Goal: Task Accomplishment & Management: Complete application form

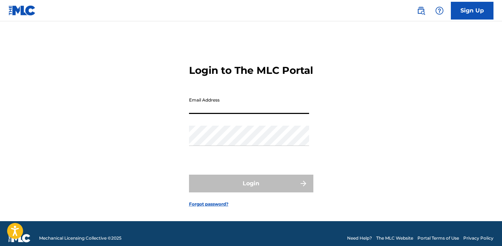
click at [249, 114] on input "Email Address" at bounding box center [249, 104] width 120 height 20
click at [199, 114] on input "[EMAIL_ADDRESS][DOMAIN_NAME]" at bounding box center [249, 104] width 120 height 20
click at [202, 114] on input "[EMAIL_ADDRESS][DOMAIN_NAME]" at bounding box center [249, 104] width 120 height 20
type input "[PERSON_NAME][EMAIL_ADDRESS][PERSON_NAME][DOMAIN_NAME]"
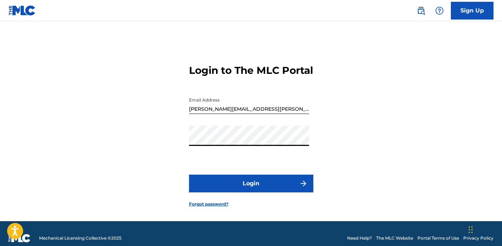
click at [189, 175] on button "Login" at bounding box center [251, 184] width 124 height 18
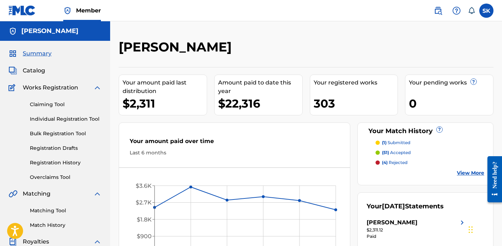
click at [62, 117] on link "Individual Registration Tool" at bounding box center [66, 119] width 72 height 7
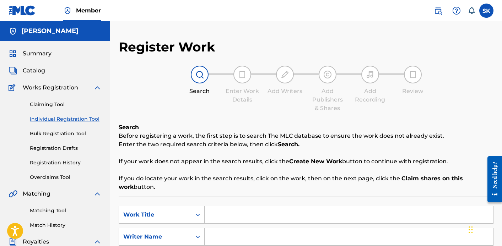
click at [227, 220] on input "Search Form" at bounding box center [349, 215] width 289 height 17
type input "Amaterasu"
click at [246, 235] on input "Search Form" at bounding box center [349, 237] width 289 height 17
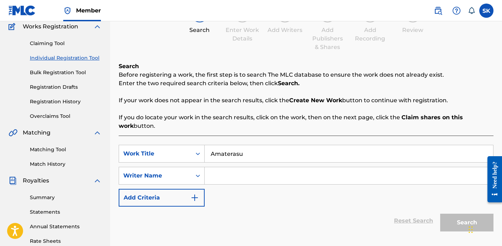
scroll to position [93, 0]
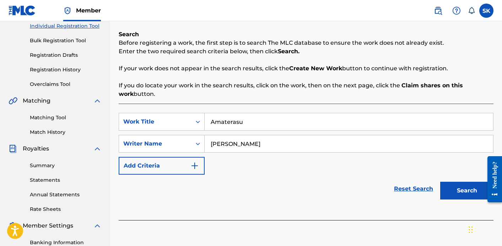
type input "[PERSON_NAME]"
click at [440, 182] on button "Search" at bounding box center [466, 191] width 53 height 18
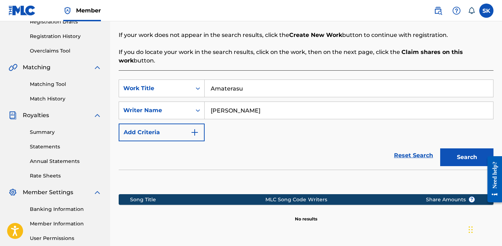
scroll to position [194, 0]
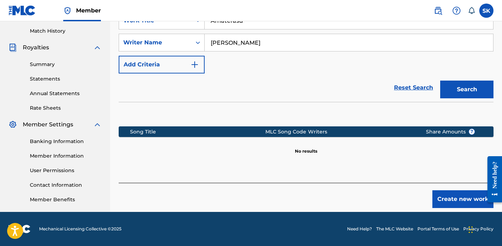
click at [453, 198] on button "Create new work" at bounding box center [463, 200] width 61 height 18
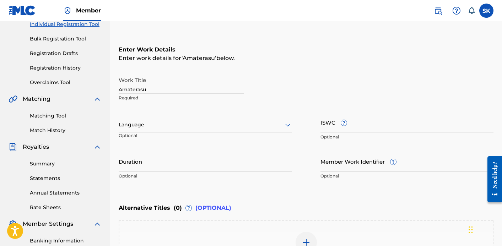
scroll to position [87, 0]
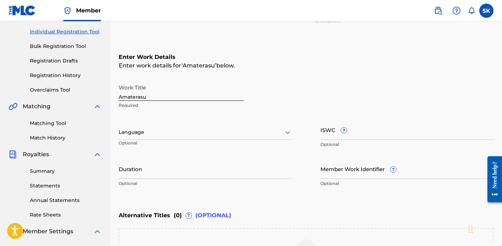
click at [331, 136] on input "ISWC ?" at bounding box center [407, 130] width 173 height 20
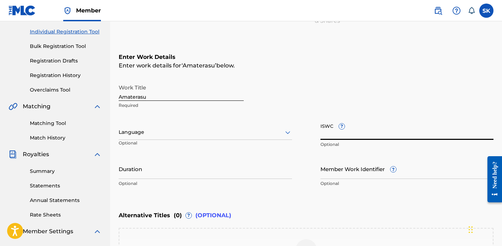
paste input "T3347504370"
type input "T3347504370"
click at [194, 168] on input "Duration" at bounding box center [205, 169] width 173 height 20
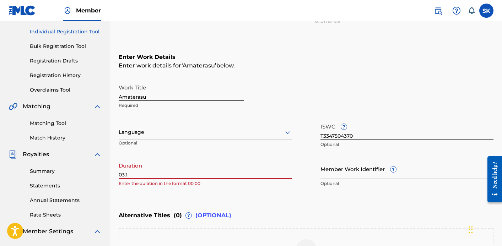
type input "03:16"
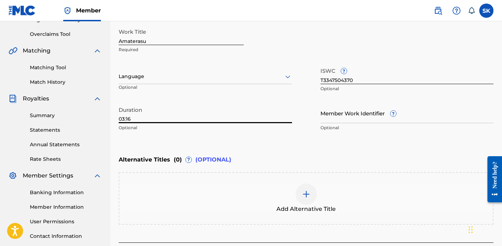
scroll to position [183, 0]
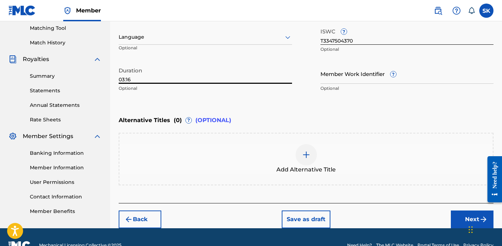
click at [464, 213] on button "Next" at bounding box center [472, 220] width 43 height 18
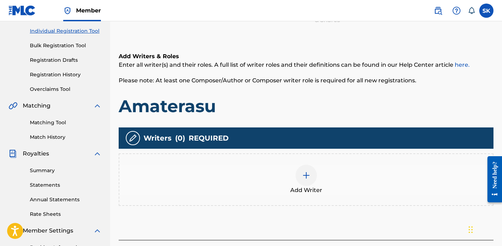
scroll to position [151, 0]
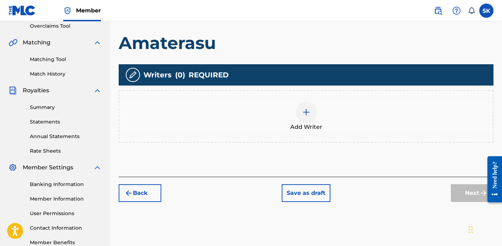
click at [297, 102] on div "Add Writer" at bounding box center [306, 117] width 374 height 30
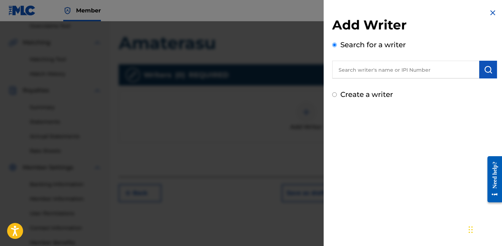
click at [382, 63] on input "text" at bounding box center [405, 70] width 147 height 18
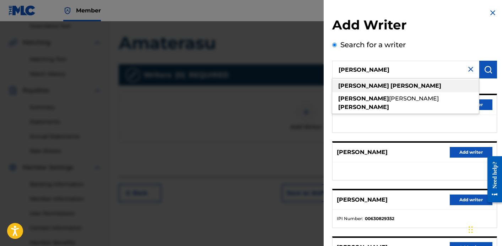
click at [391, 88] on strong "[PERSON_NAME]" at bounding box center [416, 85] width 51 height 7
type input "[PERSON_NAME]"
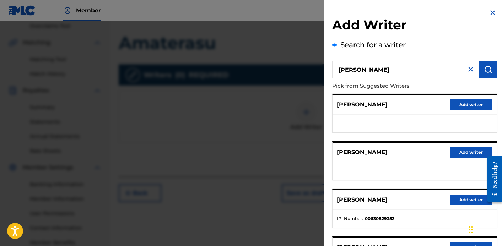
click at [466, 199] on button "Add writer" at bounding box center [471, 200] width 43 height 11
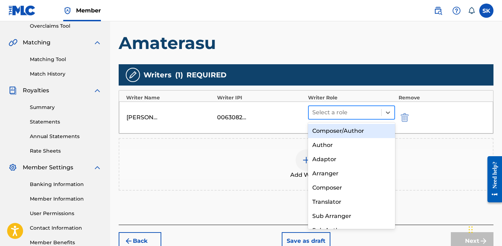
click at [338, 116] on div at bounding box center [344, 113] width 65 height 10
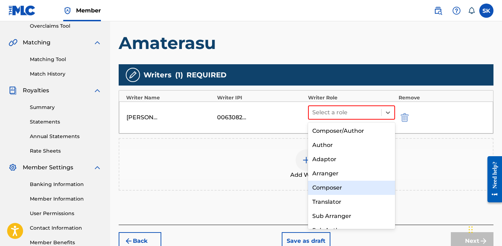
click at [327, 190] on div "Composer" at bounding box center [351, 188] width 87 height 14
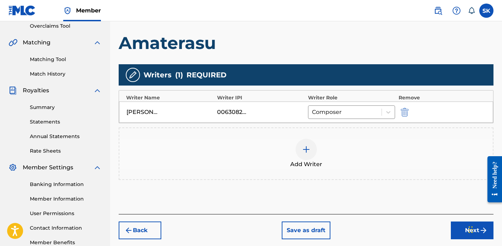
click at [307, 153] on img at bounding box center [306, 149] width 9 height 9
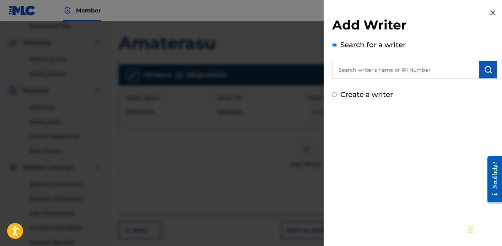
click at [376, 72] on input "text" at bounding box center [405, 70] width 147 height 18
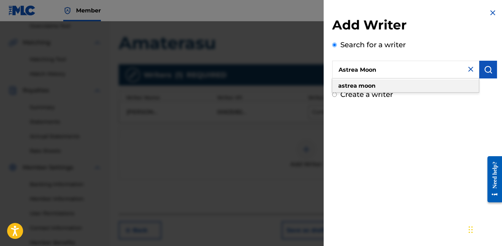
click at [378, 86] on div "astrea moon" at bounding box center [405, 86] width 147 height 13
type input "astrea moon"
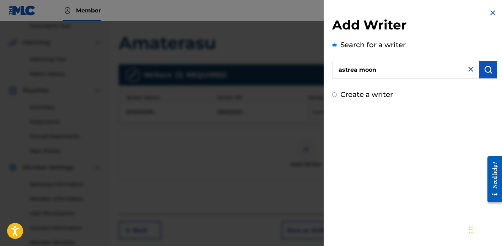
click at [386, 74] on input "astrea moon" at bounding box center [405, 70] width 147 height 18
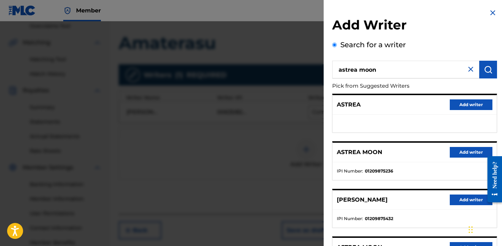
click at [457, 154] on button "Add writer" at bounding box center [471, 152] width 43 height 11
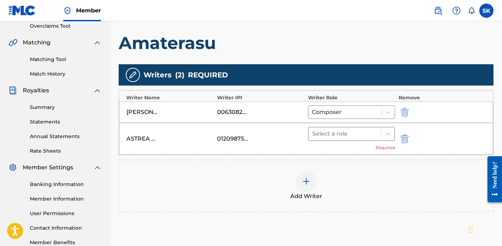
click at [317, 139] on div "Select a role" at bounding box center [345, 134] width 73 height 13
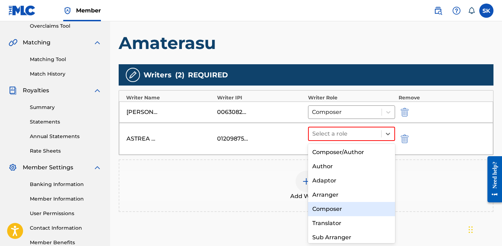
click at [320, 213] on div "Composer" at bounding box center [351, 209] width 87 height 14
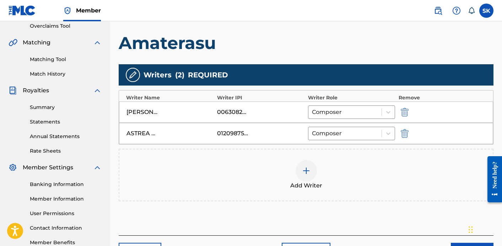
click at [320, 213] on div "Add Writers & Roles Enter all writer(s) and their roles. A full list of writer …" at bounding box center [306, 104] width 375 height 264
click at [314, 164] on div "Add Writer" at bounding box center [306, 175] width 374 height 30
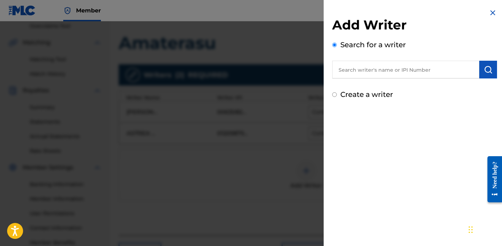
click at [355, 75] on input "text" at bounding box center [405, 70] width 147 height 18
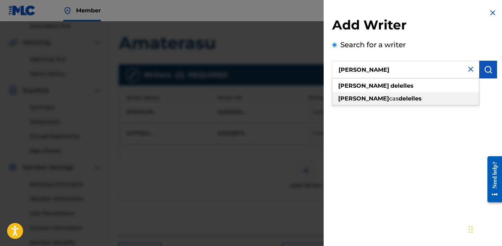
click at [389, 99] on span "cas" at bounding box center [394, 98] width 10 height 7
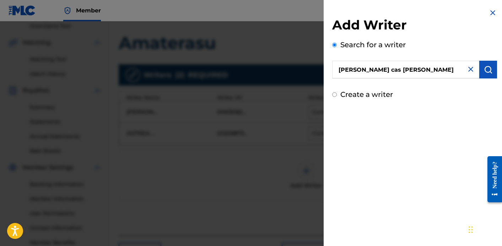
click at [369, 70] on input "[PERSON_NAME] cas [PERSON_NAME]" at bounding box center [405, 70] width 147 height 18
type input "[PERSON_NAME]"
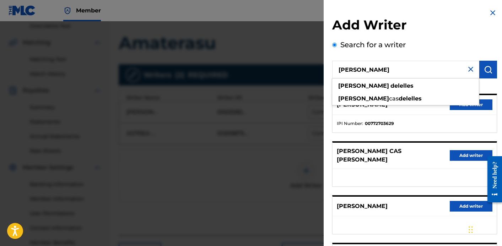
click at [425, 123] on li "IPI Number : 00772703629" at bounding box center [415, 124] width 156 height 6
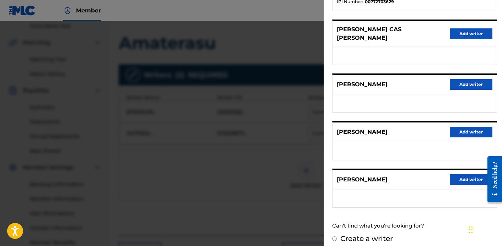
scroll to position [0, 0]
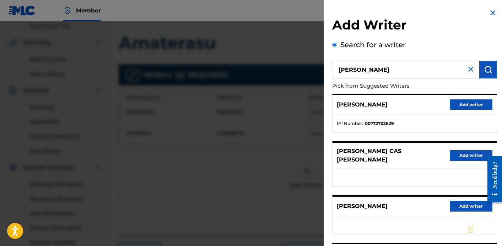
click at [460, 105] on button "Add writer" at bounding box center [471, 105] width 43 height 11
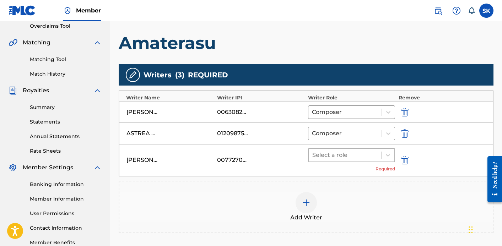
drag, startPoint x: 337, startPoint y: 165, endPoint x: 337, endPoint y: 159, distance: 6.0
click at [337, 164] on div "Select a role Required" at bounding box center [351, 160] width 87 height 24
click at [337, 157] on div at bounding box center [344, 155] width 65 height 10
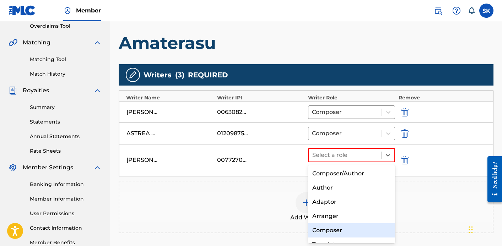
click at [332, 228] on div "Composer" at bounding box center [351, 231] width 87 height 14
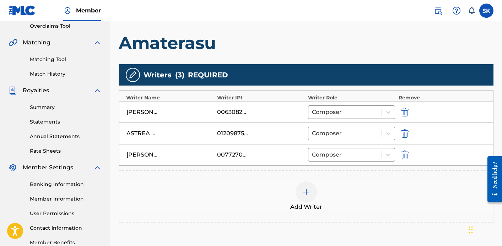
click at [307, 185] on div at bounding box center [306, 192] width 21 height 21
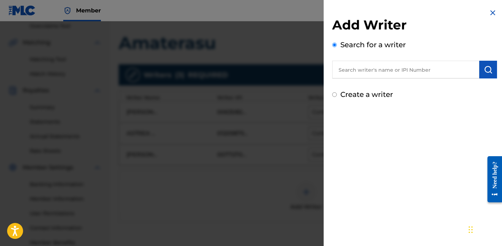
click at [368, 63] on input "text" at bounding box center [405, 70] width 147 height 18
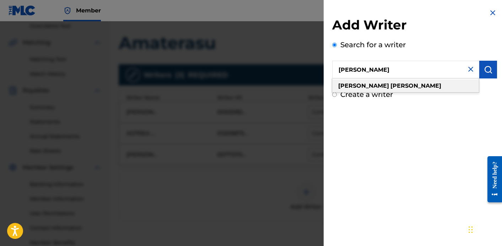
click at [391, 89] on strong "[PERSON_NAME]" at bounding box center [416, 85] width 51 height 7
type input "[PERSON_NAME]"
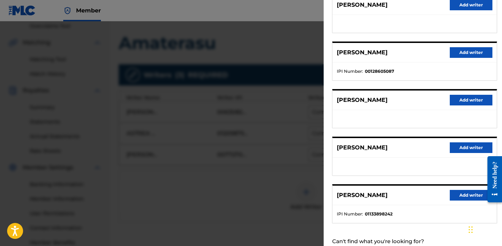
scroll to position [122, 0]
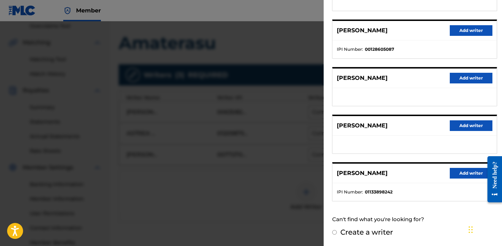
click at [462, 173] on button "Add writer" at bounding box center [471, 173] width 43 height 11
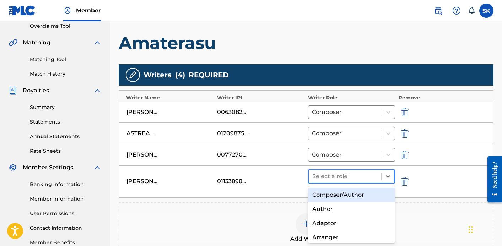
click at [332, 175] on div at bounding box center [344, 177] width 65 height 10
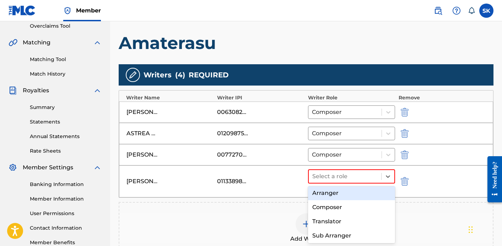
scroll to position [48, 0]
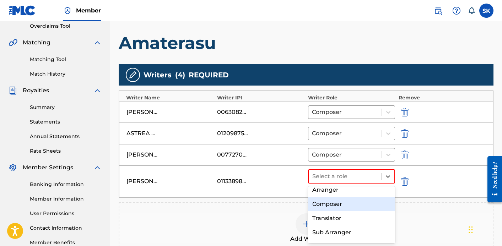
click at [337, 207] on div "Composer" at bounding box center [351, 204] width 87 height 14
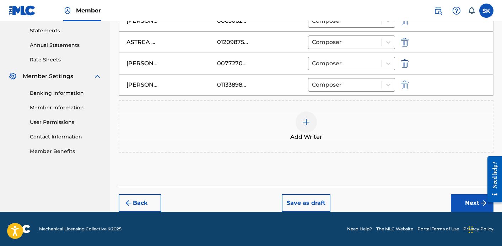
click at [477, 200] on button "Next" at bounding box center [472, 203] width 43 height 18
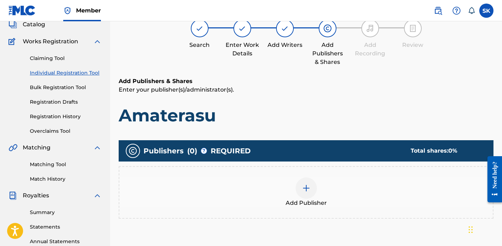
scroll to position [55, 0]
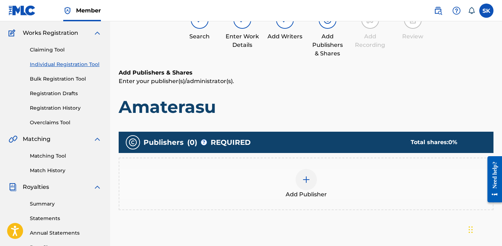
click at [341, 175] on div "Add Publisher" at bounding box center [306, 184] width 374 height 30
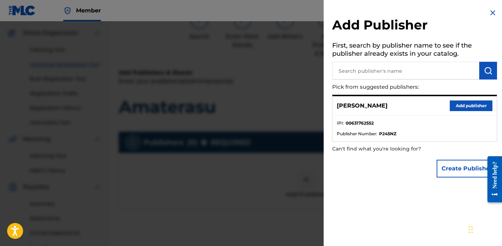
click at [363, 62] on input "text" at bounding box center [405, 71] width 147 height 18
click at [459, 107] on button "Add publisher" at bounding box center [471, 106] width 43 height 11
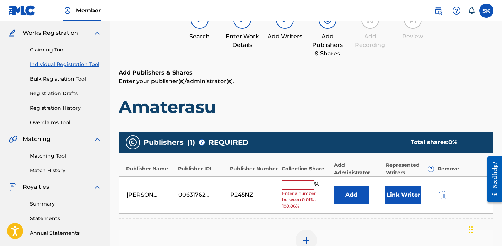
click at [302, 181] on input "text" at bounding box center [298, 185] width 32 height 9
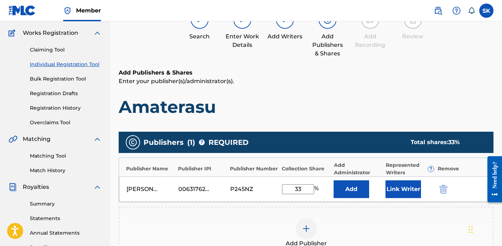
type input "33"
click at [396, 192] on button "Link Writer" at bounding box center [404, 190] width 36 height 18
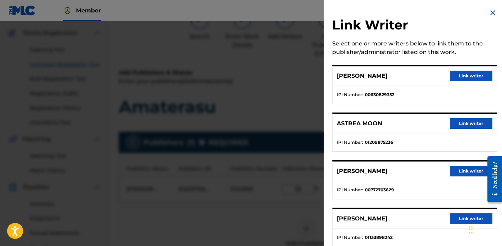
click at [456, 78] on button "Link writer" at bounding box center [471, 76] width 43 height 11
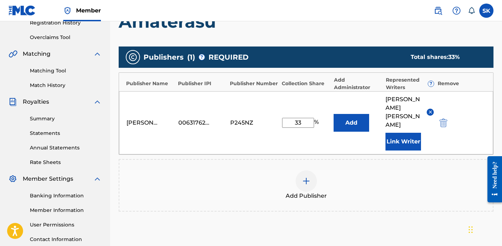
scroll to position [170, 0]
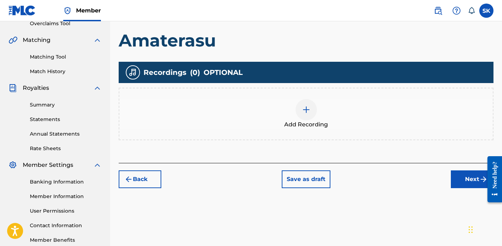
scroll to position [181, 0]
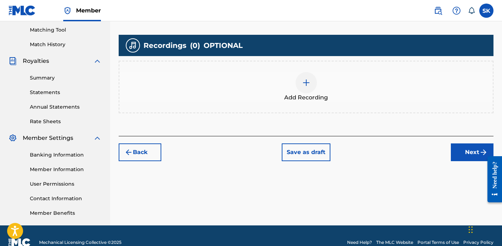
click at [283, 89] on div "Add Recording" at bounding box center [306, 87] width 374 height 30
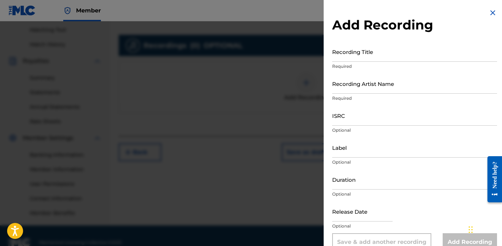
click at [347, 56] on input "Recording Title" at bounding box center [414, 52] width 165 height 20
type input "Amaterasu"
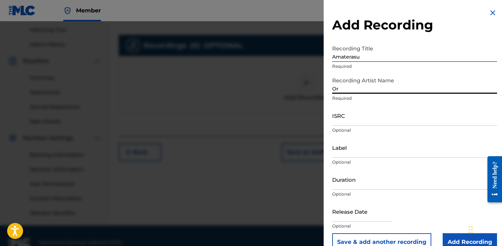
type input "Orchid [MEDICAL_DATA]"
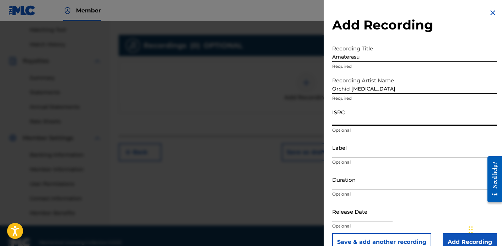
paste input "QZZ772593214"
type input "QZZ772593214"
click at [367, 145] on input "Label" at bounding box center [414, 148] width 165 height 20
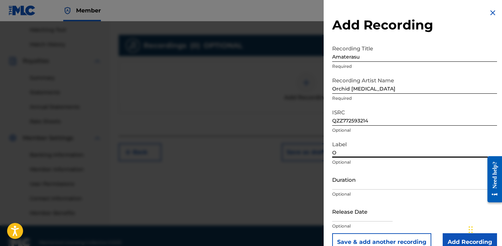
type input "Orchid [MEDICAL_DATA]"
click at [370, 177] on input "Duration" at bounding box center [414, 180] width 165 height 20
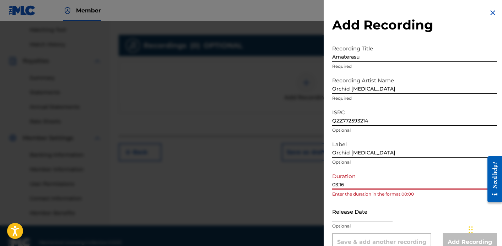
type input "03:16"
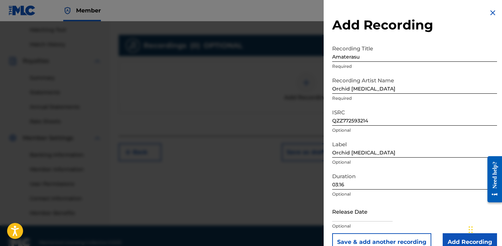
click at [361, 212] on input "text" at bounding box center [362, 212] width 60 height 20
select select "7"
select select "2025"
click at [384, 211] on input "text" at bounding box center [362, 212] width 60 height 20
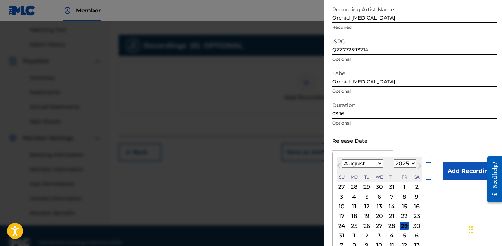
scroll to position [72, 0]
click at [355, 215] on div "18" at bounding box center [354, 216] width 9 height 9
type input "[DATE]"
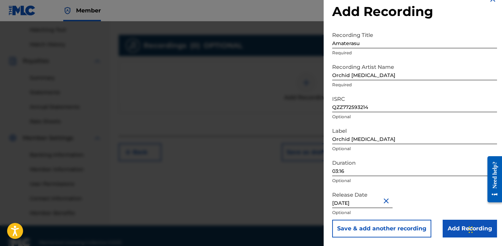
scroll to position [14, 0]
click at [457, 232] on input "Add Recording" at bounding box center [470, 229] width 54 height 18
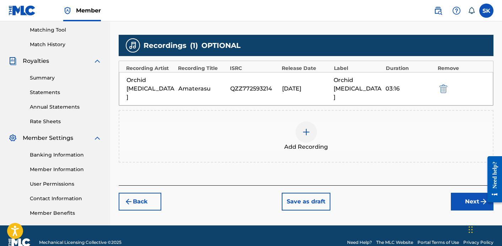
click at [464, 193] on button "Next" at bounding box center [472, 202] width 43 height 18
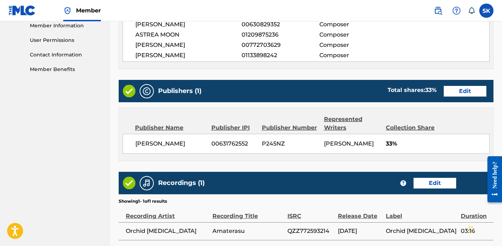
scroll to position [388, 0]
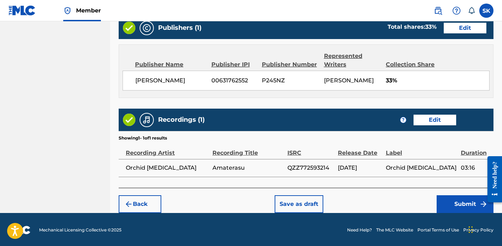
click at [451, 212] on button "Submit" at bounding box center [465, 205] width 57 height 18
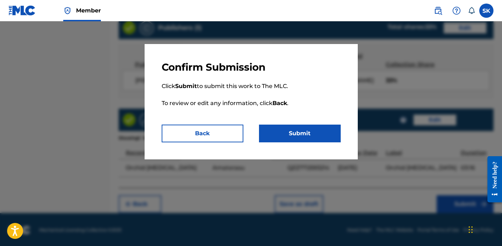
click at [315, 138] on button "Submit" at bounding box center [300, 134] width 82 height 18
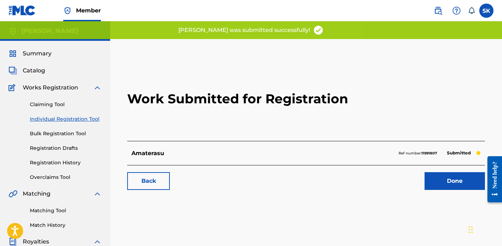
click at [160, 156] on p "Amaterasu" at bounding box center [148, 153] width 33 height 9
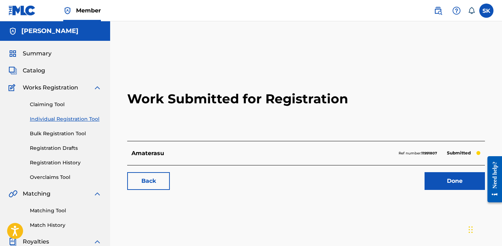
drag, startPoint x: 456, startPoint y: 178, endPoint x: 64, endPoint y: 172, distance: 391.4
click at [61, 165] on link "Registration History" at bounding box center [66, 162] width 72 height 7
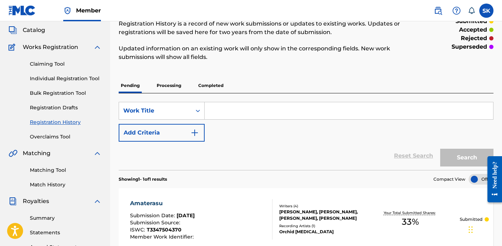
scroll to position [87, 0]
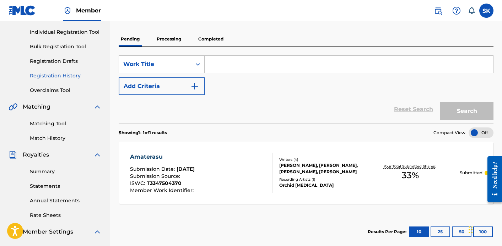
click at [472, 167] on div "Amaterasu Submission Date : [DATE] Submission Source : ISWC : T3347504370 Membe…" at bounding box center [306, 173] width 375 height 62
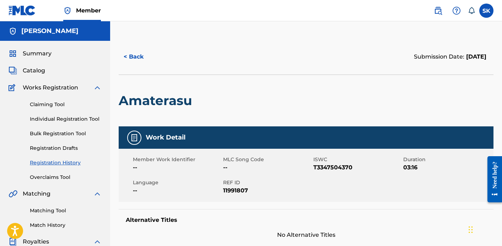
click at [39, 116] on link "Individual Registration Tool" at bounding box center [66, 119] width 72 height 7
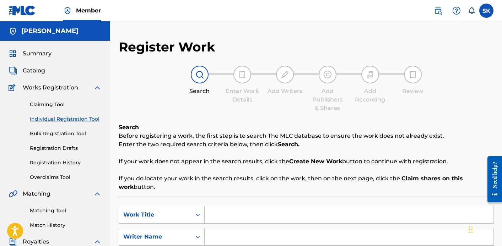
click at [41, 120] on link "Individual Registration Tool" at bounding box center [66, 119] width 72 height 7
click at [231, 212] on input "Search Form" at bounding box center [349, 215] width 289 height 17
type input "Amaterasu (Spa)"
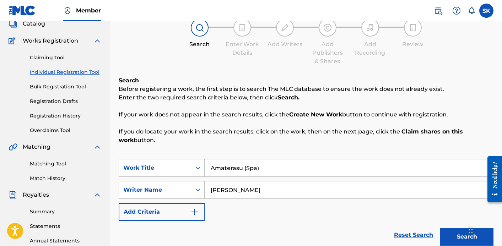
scroll to position [119, 0]
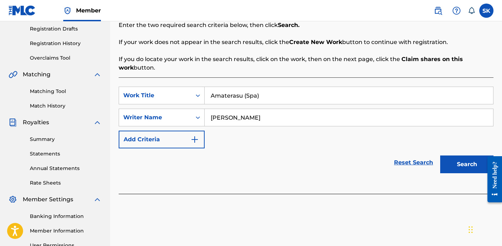
type input "[PERSON_NAME]"
click at [467, 164] on button "Search" at bounding box center [466, 165] width 53 height 18
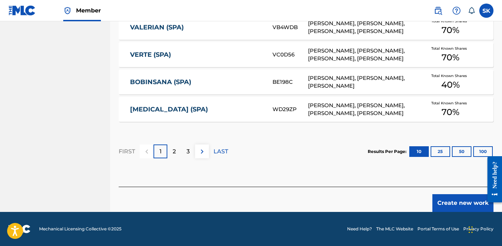
click at [443, 200] on button "Create new work" at bounding box center [463, 203] width 61 height 18
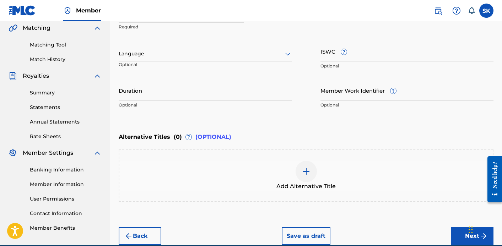
scroll to position [72, 0]
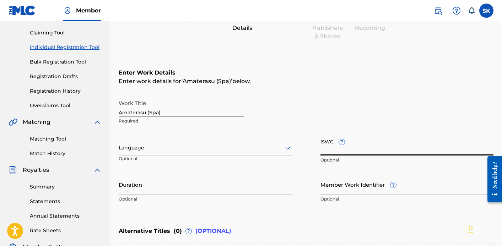
click at [336, 146] on input "ISWC ?" at bounding box center [407, 145] width 173 height 20
paste input "T3347504201"
type input "T3347504201"
click at [149, 144] on div at bounding box center [205, 148] width 173 height 9
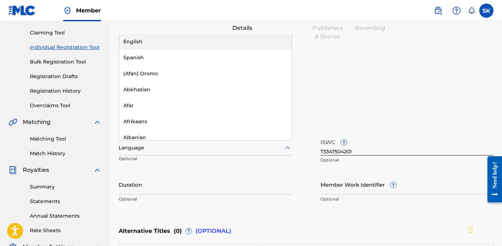
click at [151, 179] on input "Duration" at bounding box center [205, 185] width 173 height 20
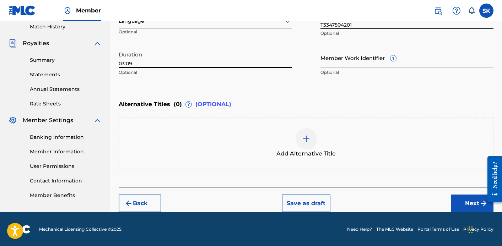
type input "03:09"
click at [466, 212] on button "Next" at bounding box center [472, 204] width 43 height 18
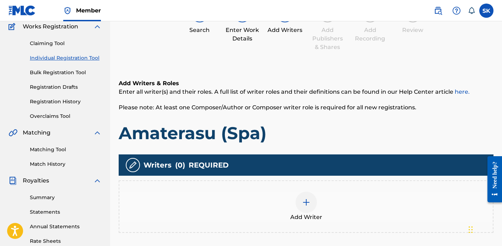
scroll to position [82, 0]
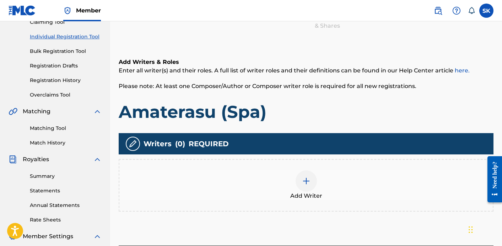
click at [308, 187] on div at bounding box center [306, 181] width 21 height 21
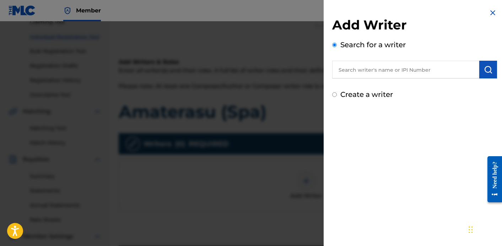
click at [361, 68] on input "text" at bounding box center [405, 70] width 147 height 18
type input "[PERSON_NAME]"
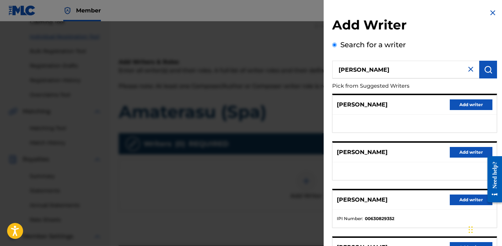
click at [461, 199] on button "Add writer" at bounding box center [471, 200] width 43 height 11
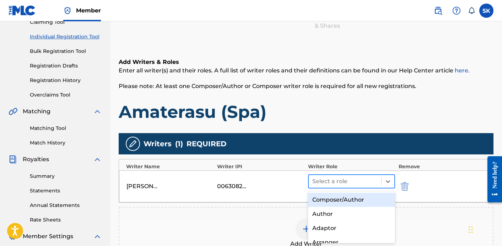
click at [329, 180] on div at bounding box center [344, 182] width 65 height 10
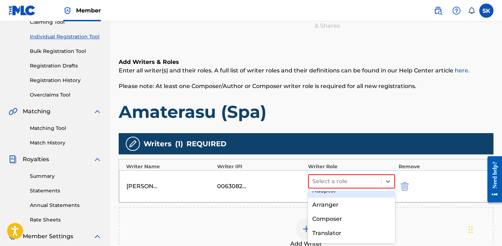
scroll to position [38, 0]
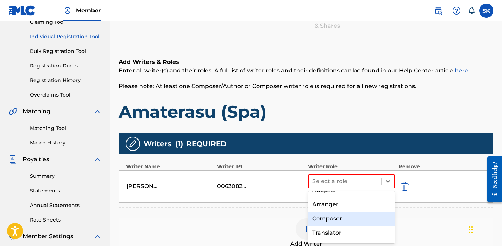
click at [326, 220] on div "Composer" at bounding box center [351, 219] width 87 height 14
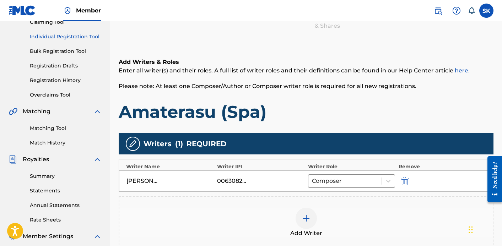
click at [307, 225] on div at bounding box center [306, 218] width 21 height 21
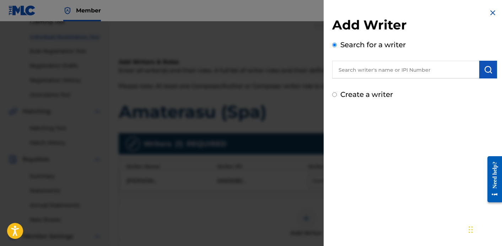
click at [359, 74] on input "text" at bounding box center [405, 70] width 147 height 18
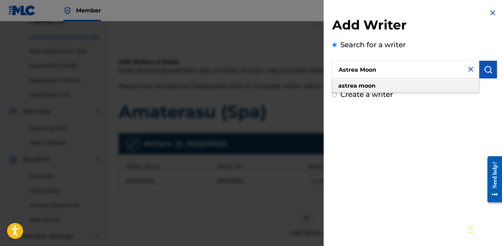
click at [350, 83] on strong "astrea" at bounding box center [347, 85] width 19 height 7
type input "astrea moon"
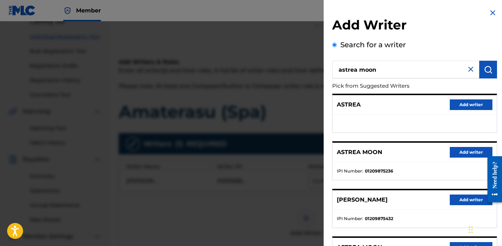
click at [455, 149] on button "Add writer" at bounding box center [471, 152] width 43 height 11
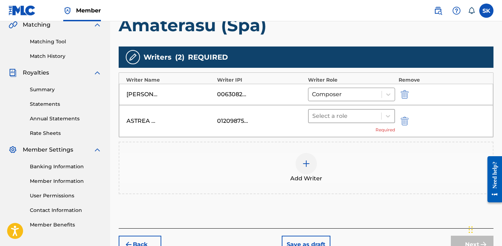
scroll to position [211, 0]
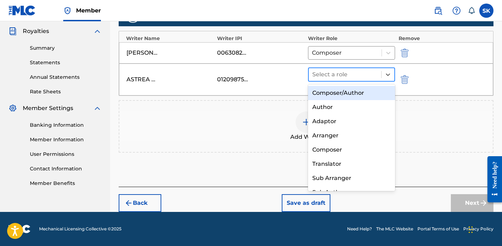
click at [343, 71] on div at bounding box center [344, 75] width 65 height 10
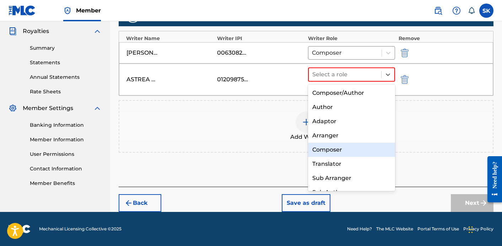
click at [329, 145] on div "Composer" at bounding box center [351, 150] width 87 height 14
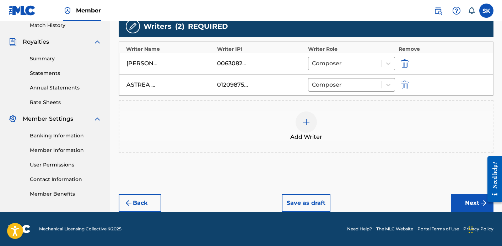
click at [308, 116] on div at bounding box center [306, 122] width 21 height 21
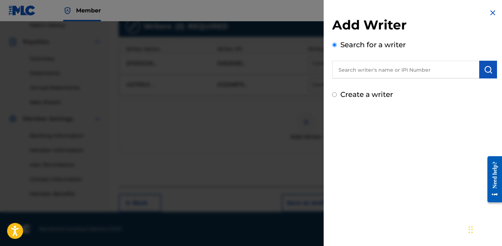
click at [359, 71] on input "text" at bounding box center [405, 70] width 147 height 18
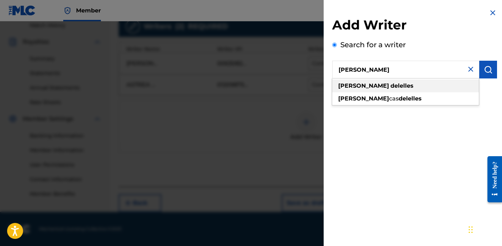
click at [391, 84] on strong "delelles" at bounding box center [402, 85] width 23 height 7
type input "[PERSON_NAME]"
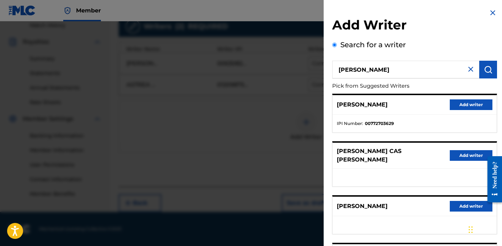
click at [452, 108] on button "Add writer" at bounding box center [471, 105] width 43 height 11
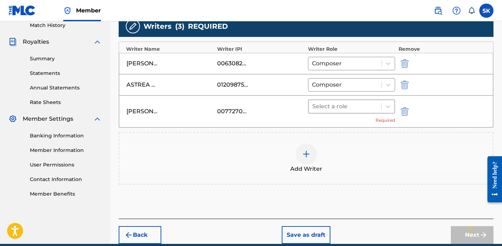
click at [369, 102] on div at bounding box center [344, 107] width 65 height 10
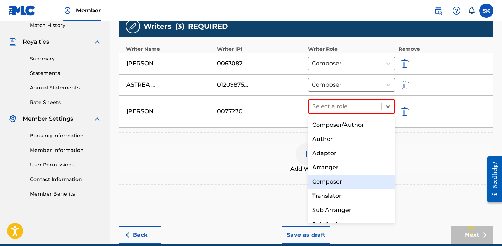
click at [345, 178] on div "Composer" at bounding box center [351, 182] width 87 height 14
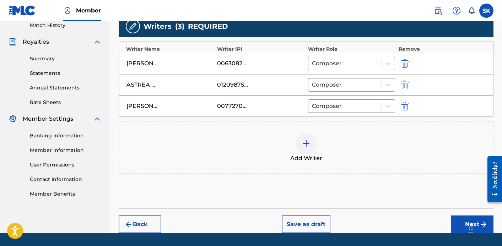
click at [305, 147] on img at bounding box center [306, 143] width 9 height 9
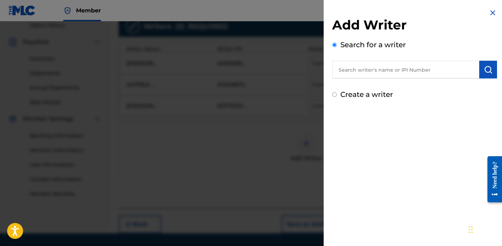
click at [380, 72] on input "text" at bounding box center [405, 70] width 147 height 18
type input "[PERSON_NAME]"
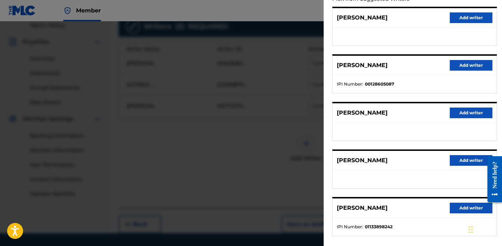
scroll to position [122, 0]
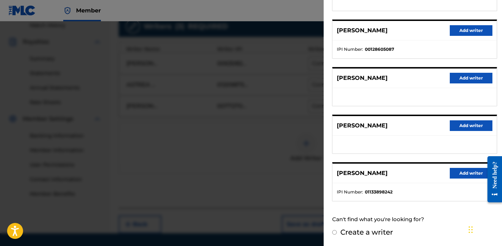
click at [467, 177] on button "Add writer" at bounding box center [471, 173] width 43 height 11
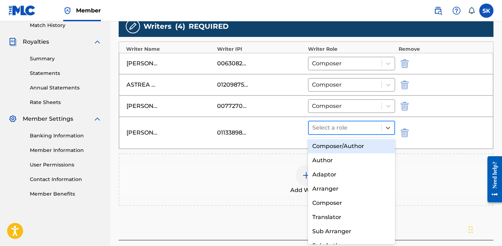
click at [358, 124] on div at bounding box center [344, 128] width 65 height 10
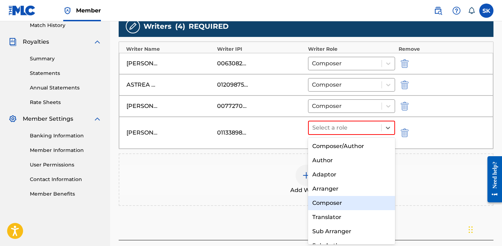
click at [336, 200] on div "Composer" at bounding box center [351, 203] width 87 height 14
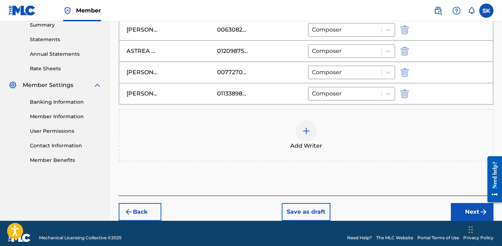
scroll to position [243, 0]
